Goal: Information Seeking & Learning: Check status

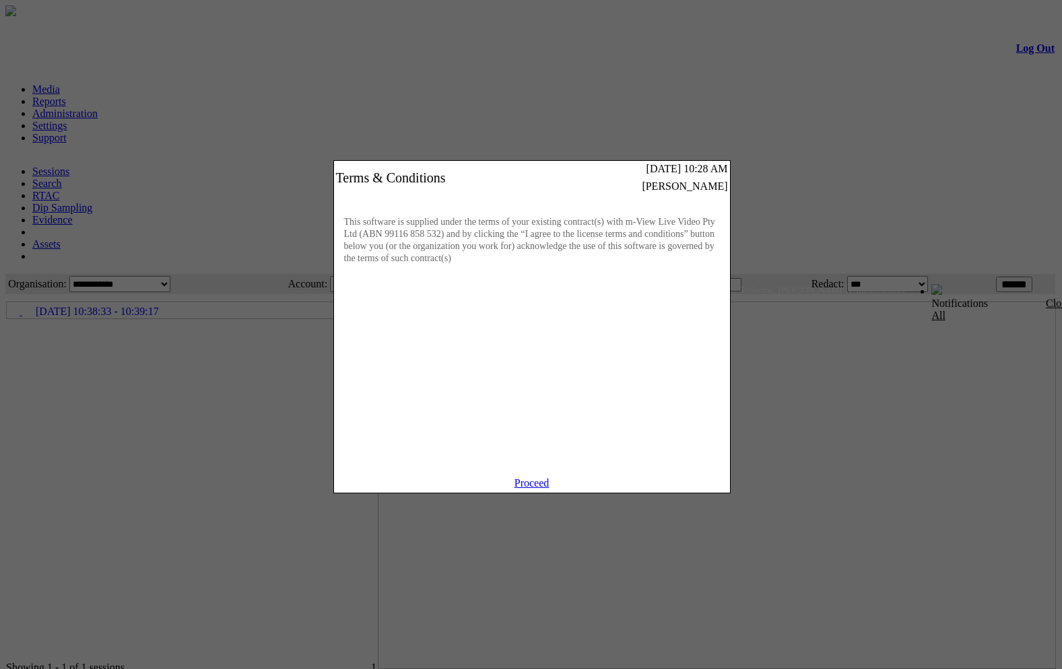
click at [531, 489] on link "Proceed" at bounding box center [532, 483] width 35 height 11
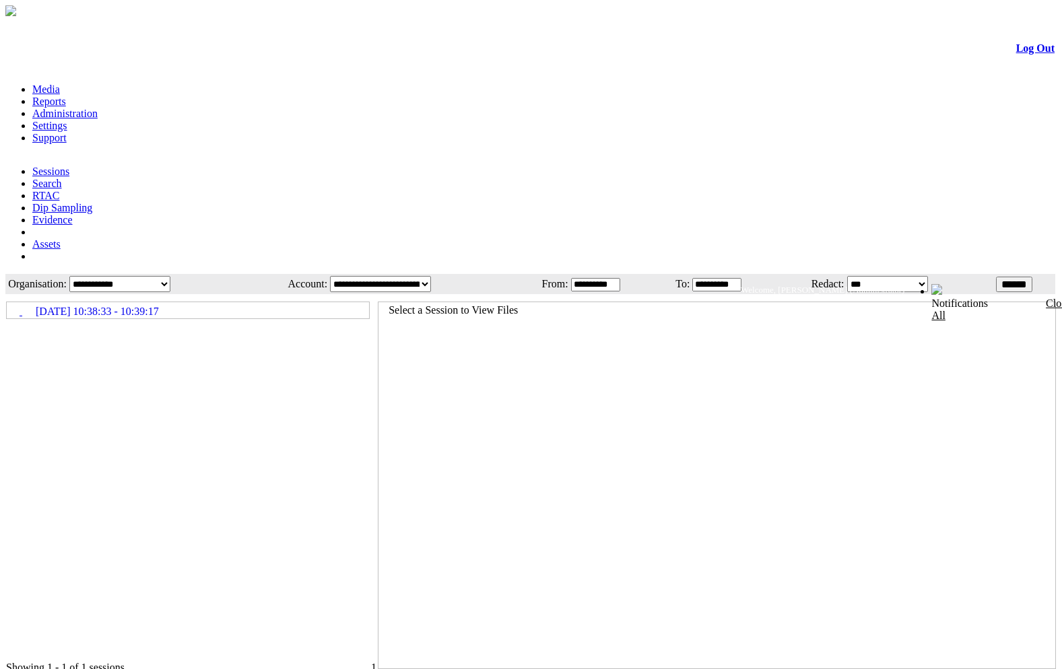
click at [50, 302] on td "15/08/2025 10:38:33 - 10:39:17" at bounding box center [188, 310] width 363 height 17
click at [7, 305] on icon at bounding box center [7, 305] width 0 height 0
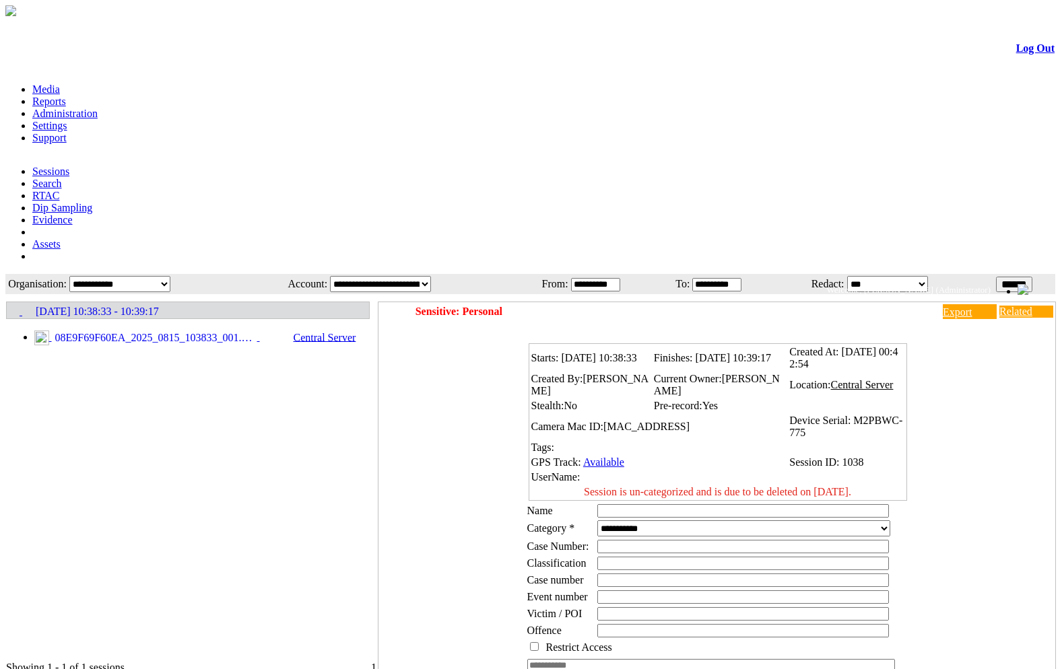
click at [7, 303] on icon at bounding box center [7, 303] width 0 height 0
click at [7, 305] on icon at bounding box center [7, 305] width 0 height 0
click at [108, 333] on span "08E9F69F60EA_2025_0815_103833_001.MP4" at bounding box center [154, 339] width 205 height 12
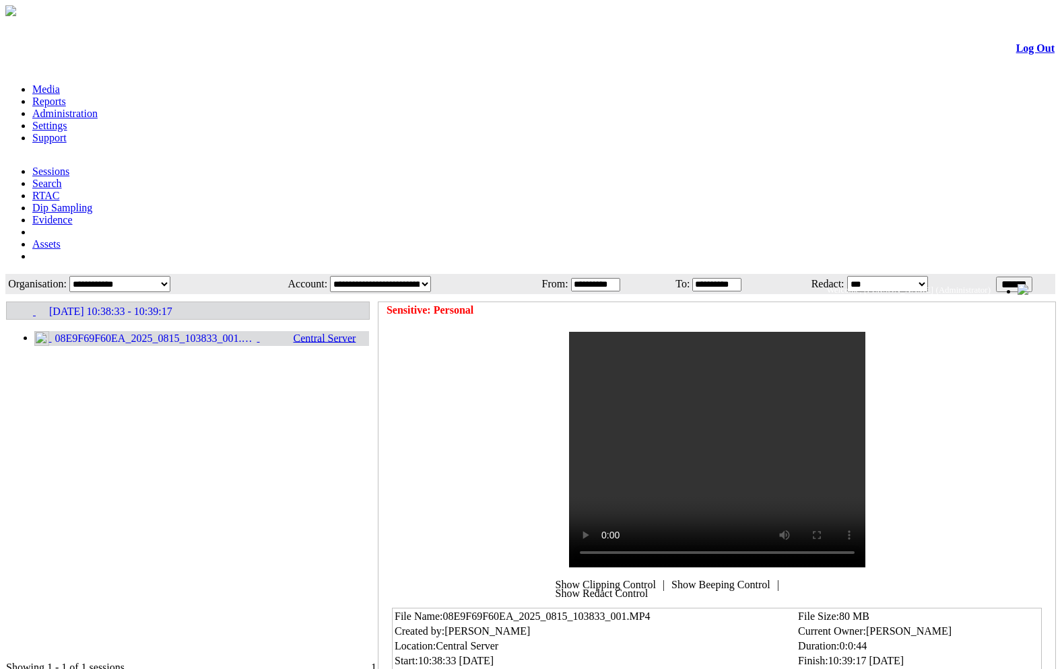
click at [325, 320] on div at bounding box center [191, 478] width 370 height 367
click at [132, 306] on span "15/08/2025 10:38:33 - 10:39:17" at bounding box center [110, 312] width 123 height 12
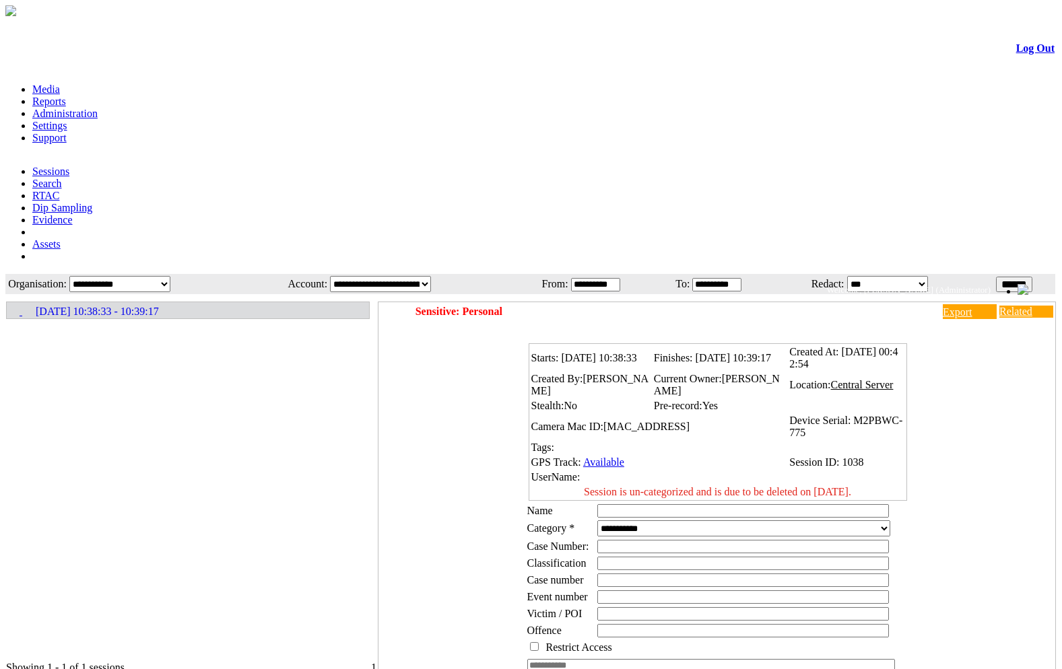
click at [945, 395] on div "Starts: 15/08/2025 10:38:33 Finishes: 15/08/2025 10:39:17 Created At: 15/08/202…" at bounding box center [720, 547] width 670 height 424
click at [107, 323] on div at bounding box center [191, 478] width 370 height 367
click at [253, 324] on div at bounding box center [191, 478] width 370 height 367
click at [38, 164] on form "Log Out Media Reports Administration Settings Support Sessions Search RTAC Dip …" at bounding box center [530, 414] width 1051 height 791
click at [7, 305] on icon at bounding box center [7, 305] width 0 height 0
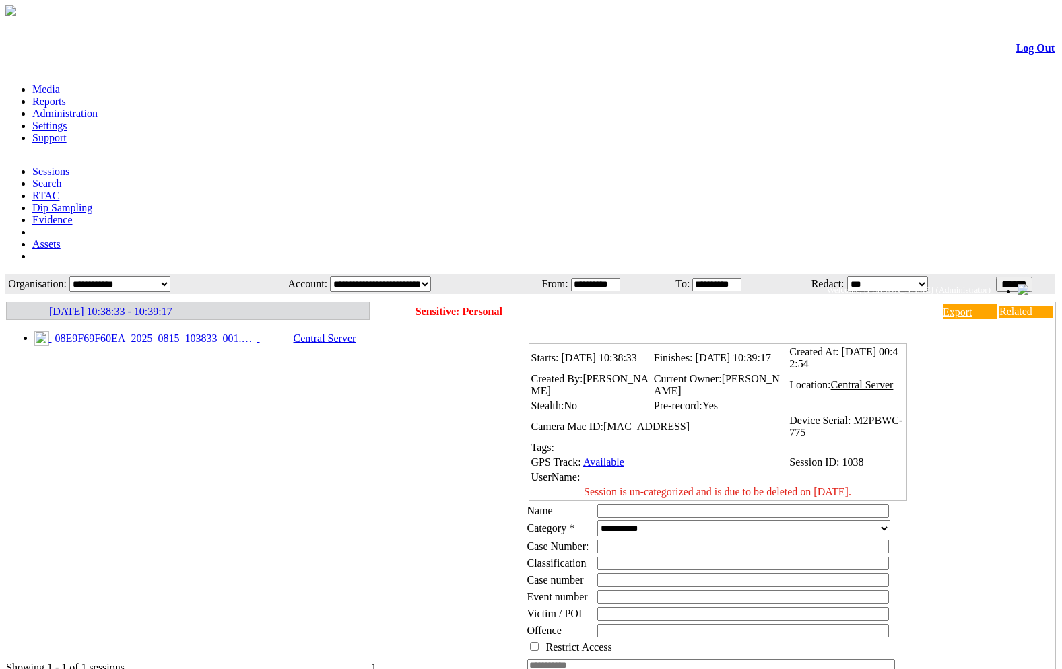
click at [156, 333] on span "08E9F69F60EA_2025_0815_103833_001.MP4" at bounding box center [154, 339] width 205 height 12
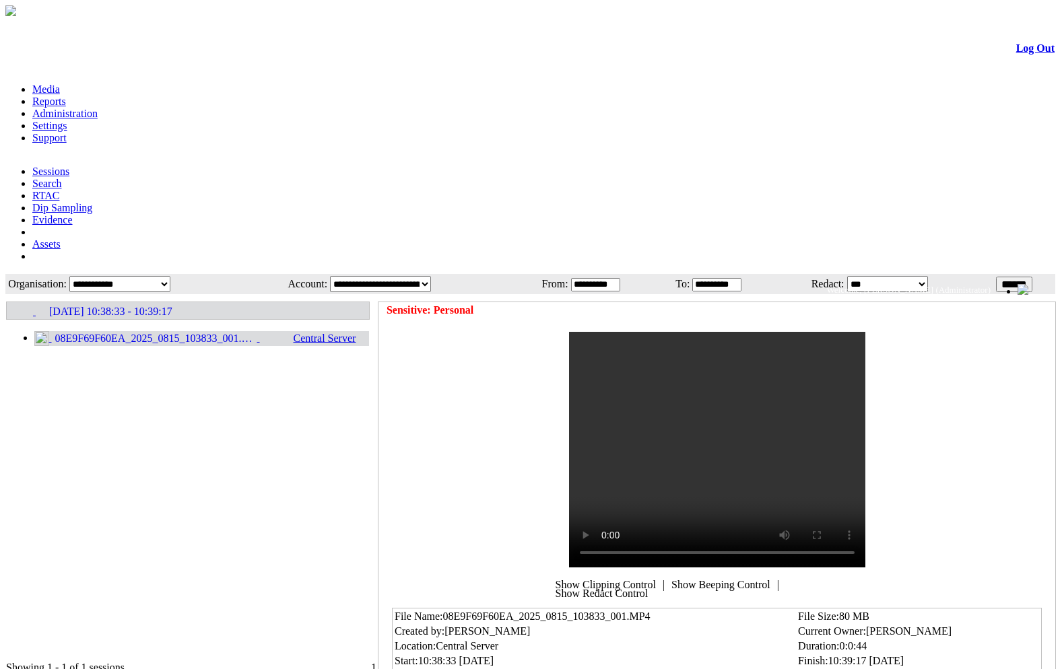
click at [260, 435] on div at bounding box center [191, 478] width 370 height 367
click at [175, 407] on div at bounding box center [191, 478] width 370 height 367
click at [187, 400] on div at bounding box center [191, 478] width 370 height 367
click at [73, 214] on link "Evidence" at bounding box center [52, 219] width 40 height 11
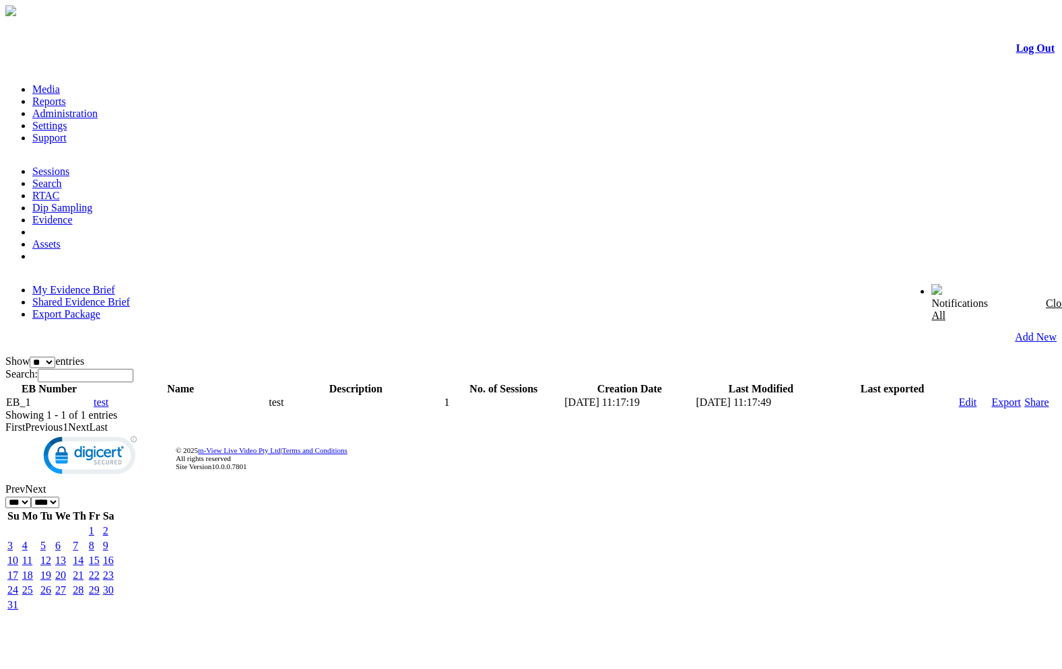
click at [92, 202] on link "Dip Sampling" at bounding box center [62, 207] width 60 height 11
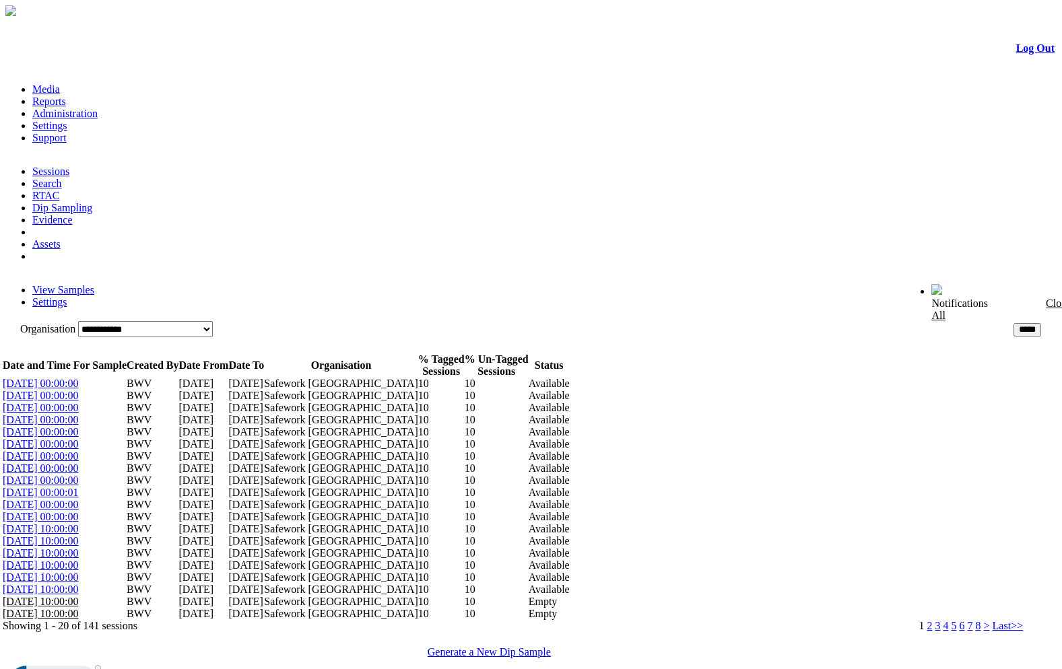
click at [59, 190] on link "RTAC" at bounding box center [45, 195] width 27 height 11
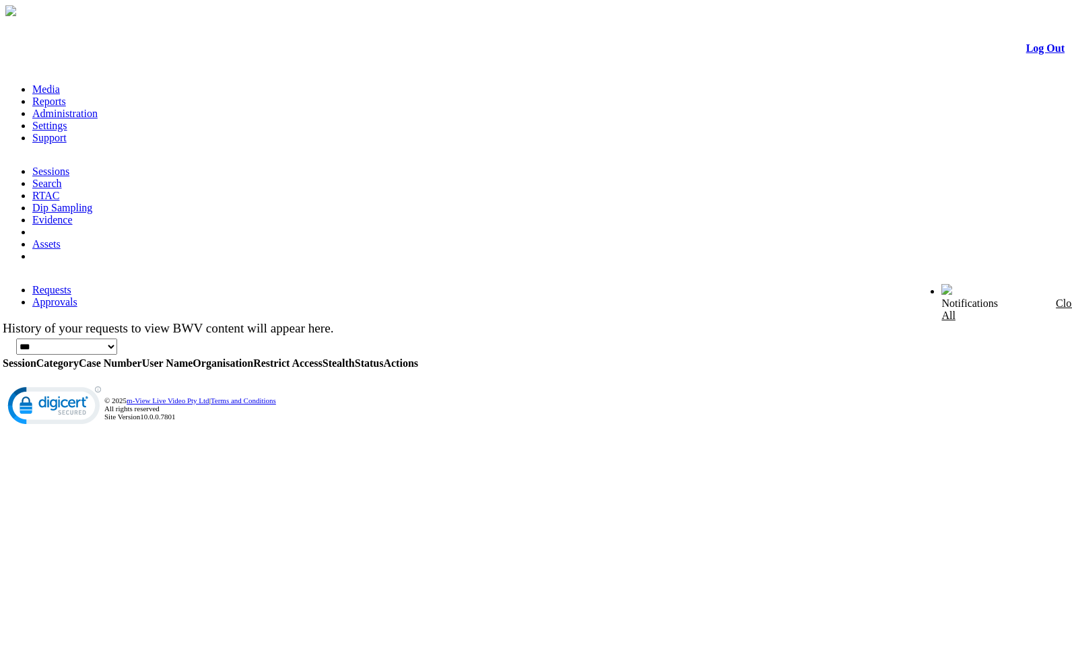
click at [62, 178] on link "Search" at bounding box center [47, 183] width 30 height 11
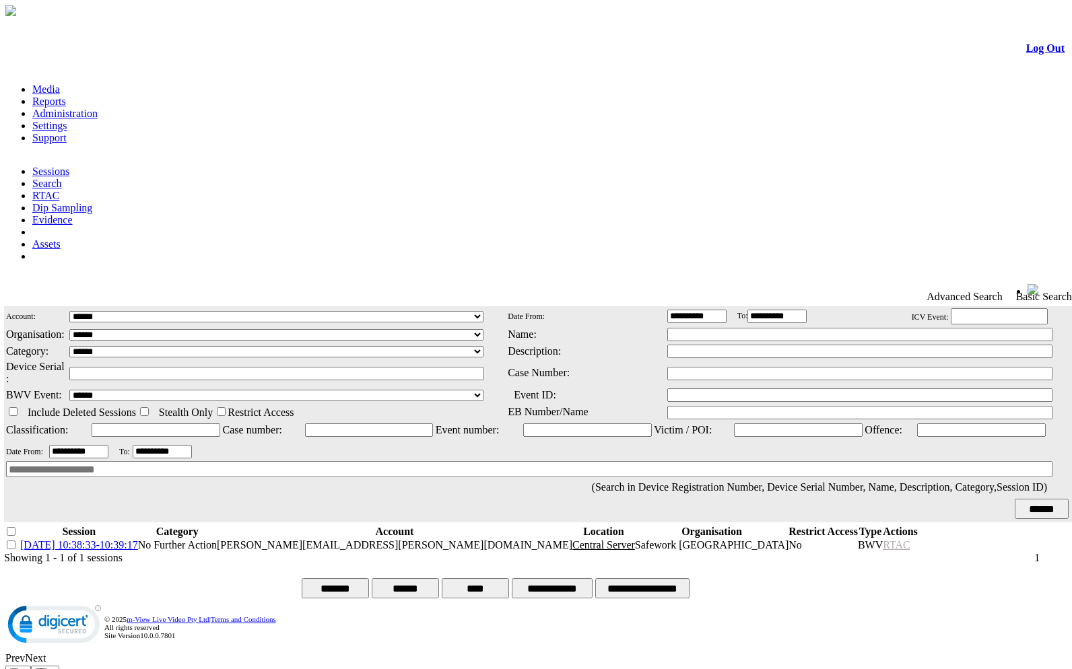
click at [54, 166] on link "Sessions" at bounding box center [50, 171] width 37 height 11
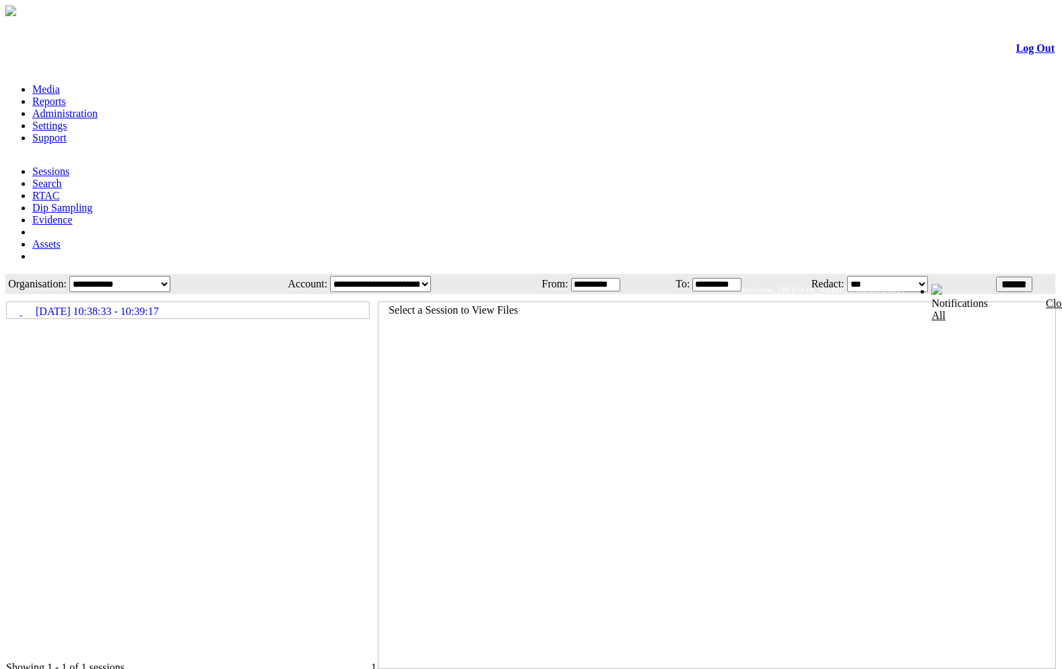
drag, startPoint x: 136, startPoint y: 320, endPoint x: 59, endPoint y: 187, distance: 154.2
click at [135, 320] on div at bounding box center [191, 478] width 370 height 367
click at [7, 305] on icon at bounding box center [7, 305] width 0 height 0
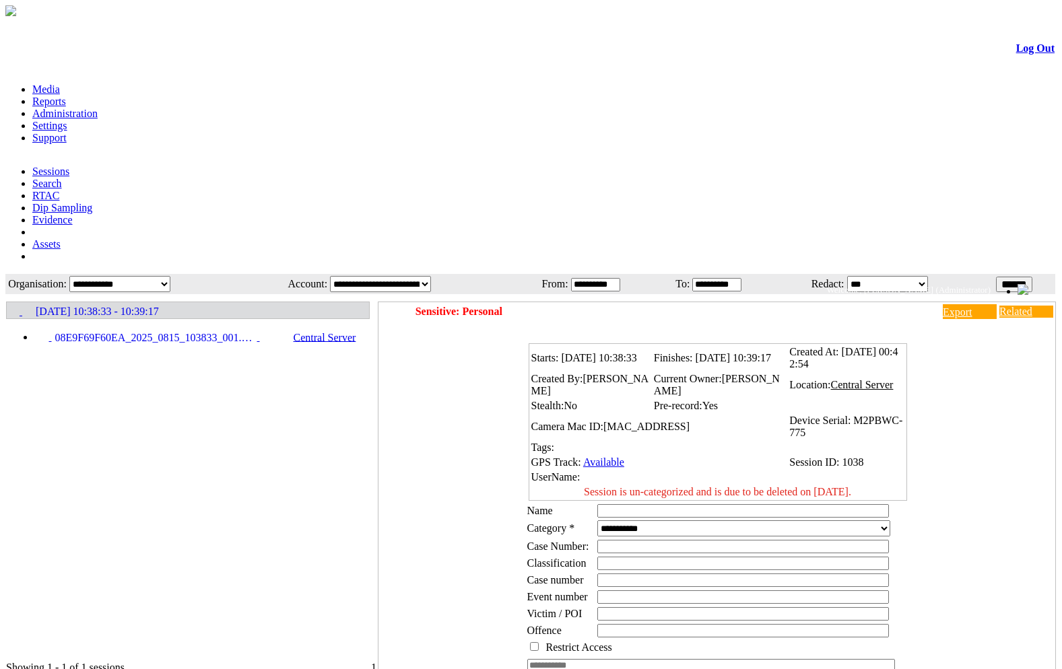
scroll to position [122, 0]
